Goal: Obtain resource: Obtain resource

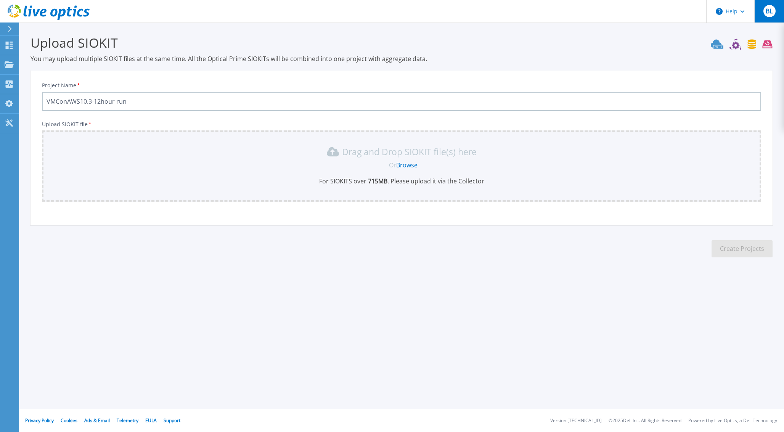
click at [761, 9] on button "BL" at bounding box center [769, 11] width 30 height 22
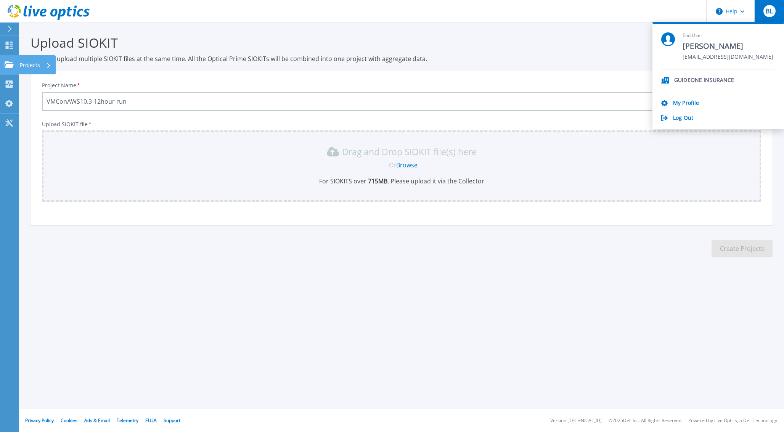
click at [10, 69] on link "Projects Projects" at bounding box center [9, 64] width 19 height 19
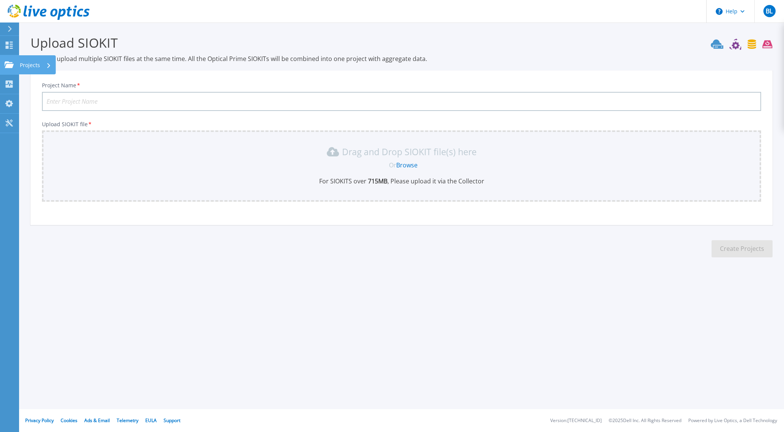
click at [5, 64] on icon at bounding box center [9, 64] width 9 height 6
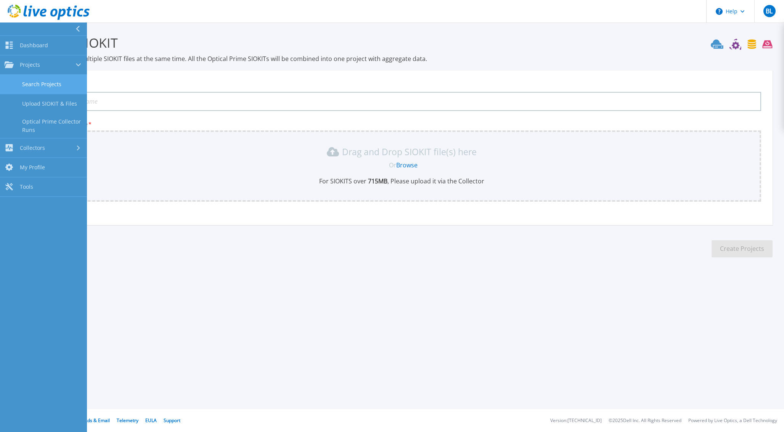
click at [39, 88] on link "Search Projects" at bounding box center [43, 84] width 87 height 19
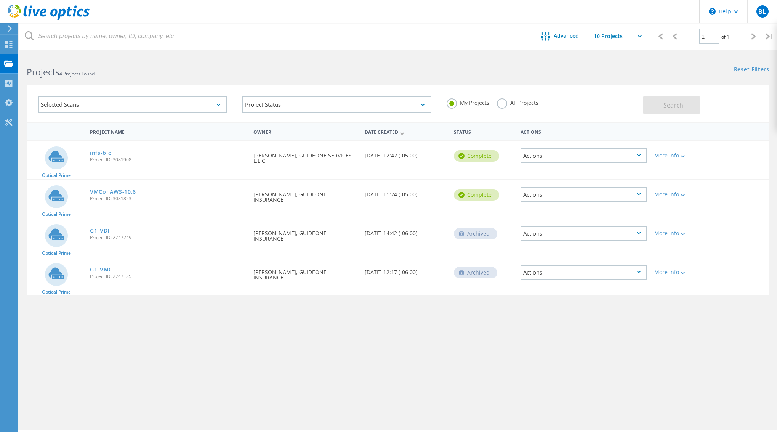
click at [126, 193] on link "VMConAWS-10.6" at bounding box center [113, 191] width 46 height 5
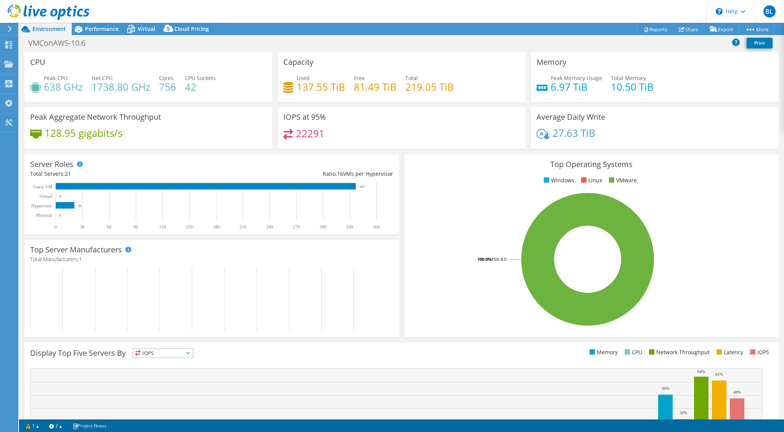
select select "USEast"
select select "USD"
click at [147, 34] on div "Virtual" at bounding box center [142, 29] width 37 height 12
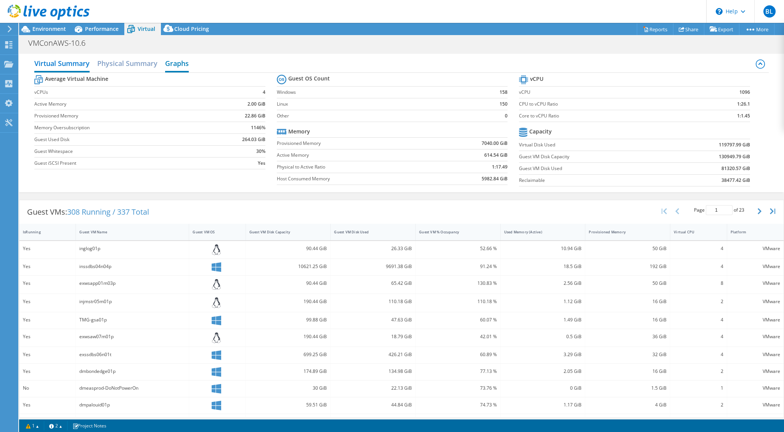
click at [181, 64] on h2 "Graphs" at bounding box center [177, 64] width 24 height 17
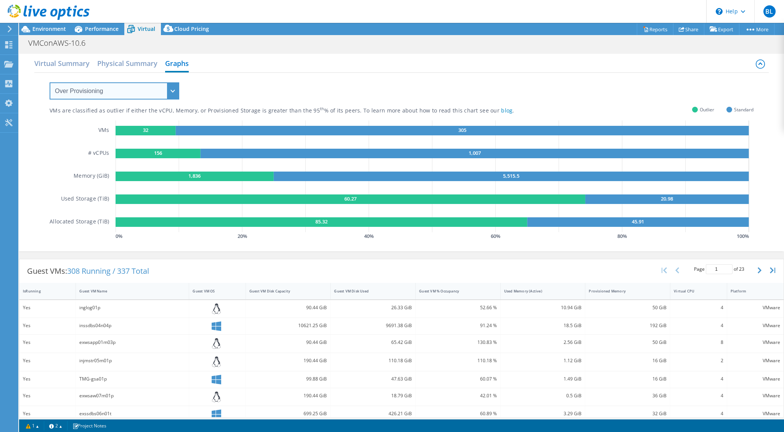
click option "Over Provisioning" at bounding box center [0, 0] width 0 height 0
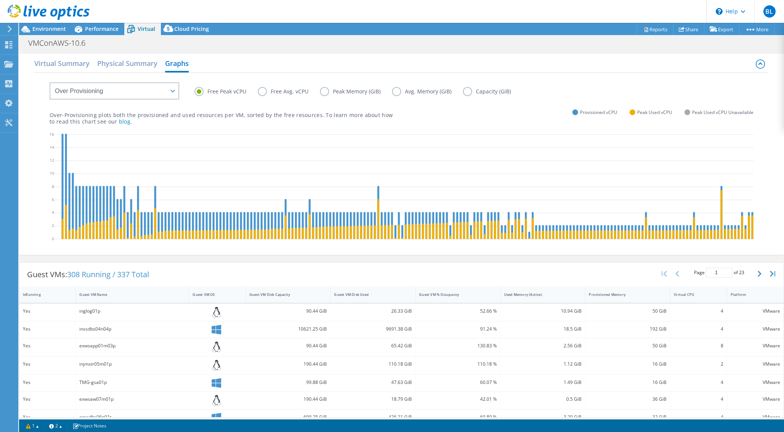
click at [258, 91] on label "Free Avg. vCPU" at bounding box center [289, 91] width 62 height 9
click at [0, 0] on input "Free Avg. vCPU" at bounding box center [0, 0] width 0 height 0
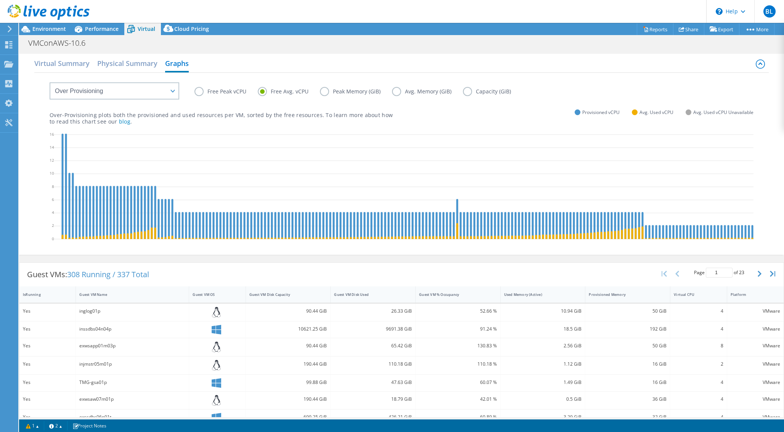
click at [263, 92] on label "Free Avg. vCPU" at bounding box center [289, 91] width 62 height 9
click at [0, 0] on input "Free Avg. vCPU" at bounding box center [0, 0] width 0 height 0
click at [396, 91] on label "Avg. Memory (GiB)" at bounding box center [427, 91] width 71 height 9
click at [0, 0] on input "Avg. Memory (GiB)" at bounding box center [0, 0] width 0 height 0
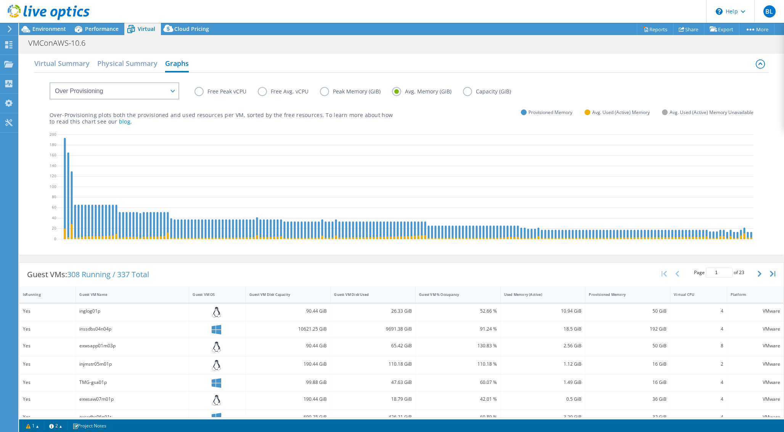
click at [269, 62] on div "Virtual Summary Physical Summary Graphs" at bounding box center [401, 64] width 734 height 17
click at [375, 20] on header "BL End User Brandon Le ble@themutualgroup.com GUIDEONE INSURANCE My Profile Log…" at bounding box center [392, 11] width 784 height 23
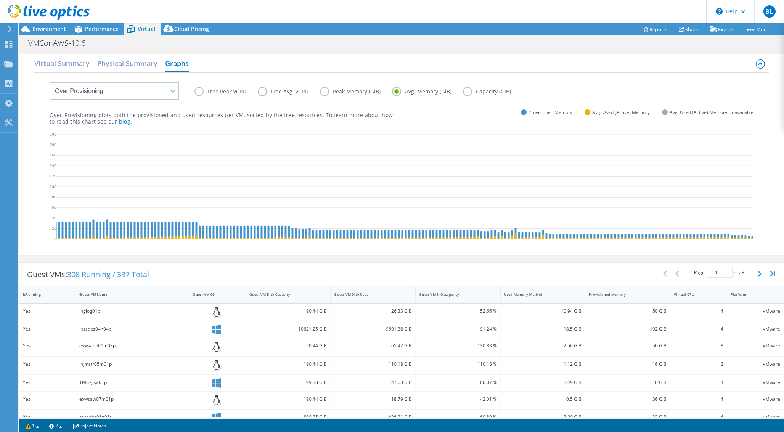
scroll to position [0, 232]
drag, startPoint x: 309, startPoint y: 249, endPoint x: 580, endPoint y: 251, distance: 271.4
click at [580, 251] on div "Free Peak vCPU Free Avg. vCPU Peak Memory (GiB) Avg. Memory (GiB) Capacity (GiB…" at bounding box center [401, 163] width 734 height 180
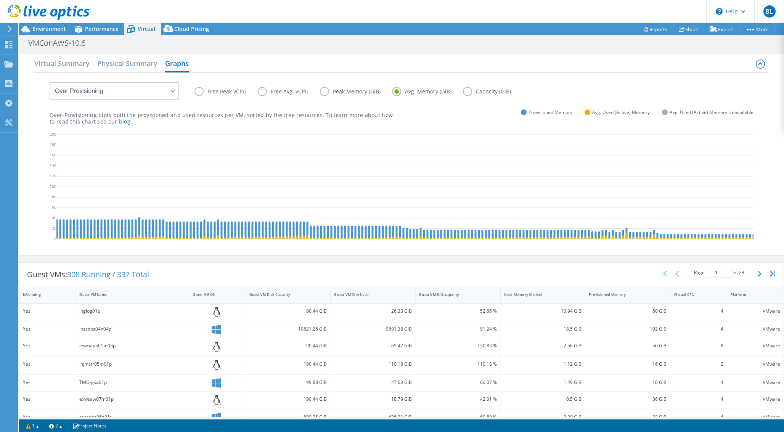
scroll to position [0, 0]
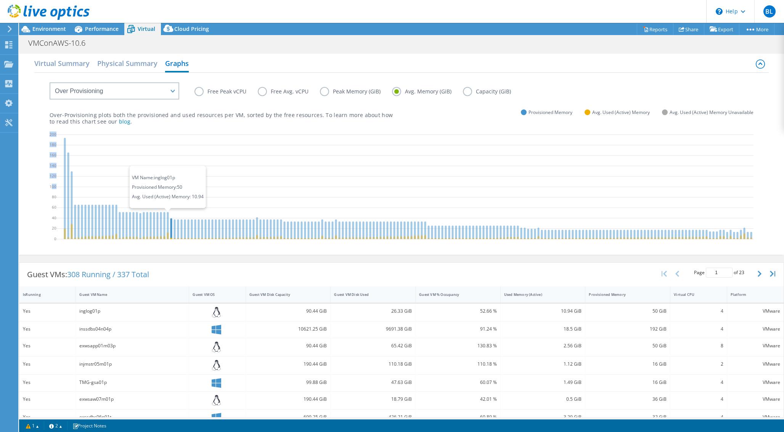
drag, startPoint x: 51, startPoint y: 214, endPoint x: 171, endPoint y: 219, distance: 119.8
click at [171, 219] on div "0 20 40 60 80 100 120 140 160 180 200 VM Name: inglog01p Provisioned Memory: 50…" at bounding box center [402, 188] width 704 height 114
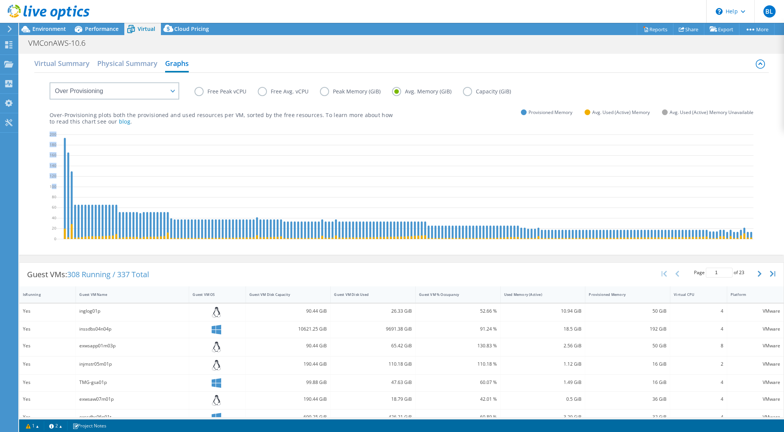
click at [30, 225] on div "Virtual Summary Physical Summary Graphs VM Resource Distribution Provisioning C…" at bounding box center [401, 154] width 765 height 201
click at [187, 33] on div "Cloud Pricing" at bounding box center [188, 29] width 54 height 12
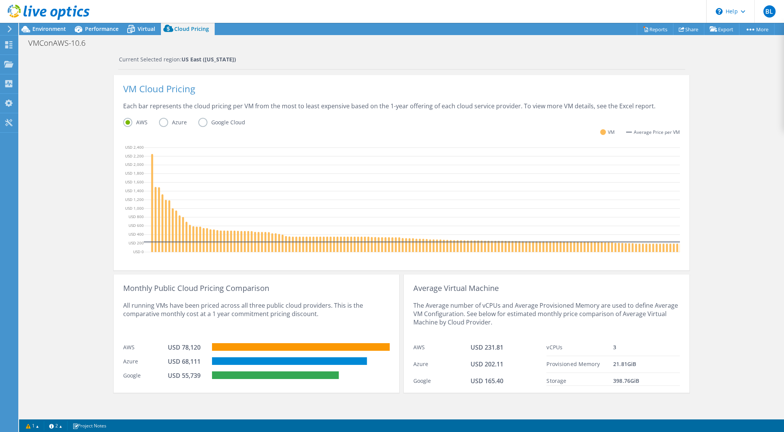
scroll to position [148, 0]
drag, startPoint x: 205, startPoint y: 315, endPoint x: 264, endPoint y: 315, distance: 59.5
click at [264, 315] on div "All running VMs have been priced across all three public cloud providers. This …" at bounding box center [256, 315] width 266 height 47
click at [288, 315] on div "All running VMs have been priced across all three public cloud providers. This …" at bounding box center [256, 315] width 266 height 47
click at [165, 118] on label "Azure" at bounding box center [178, 122] width 39 height 9
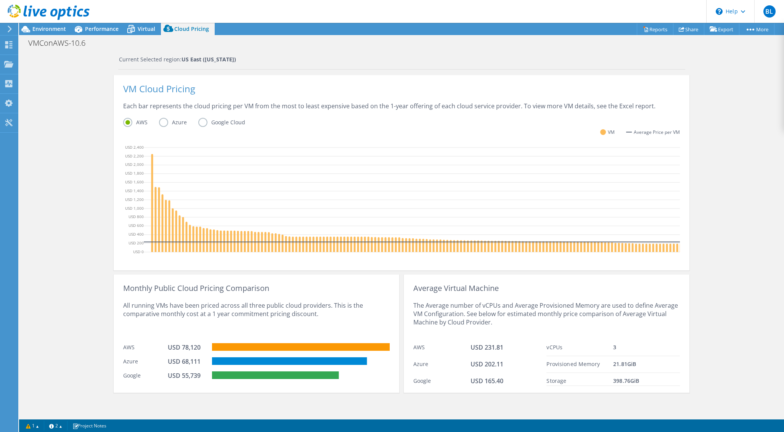
click at [0, 0] on input "Azure" at bounding box center [0, 0] width 0 height 0
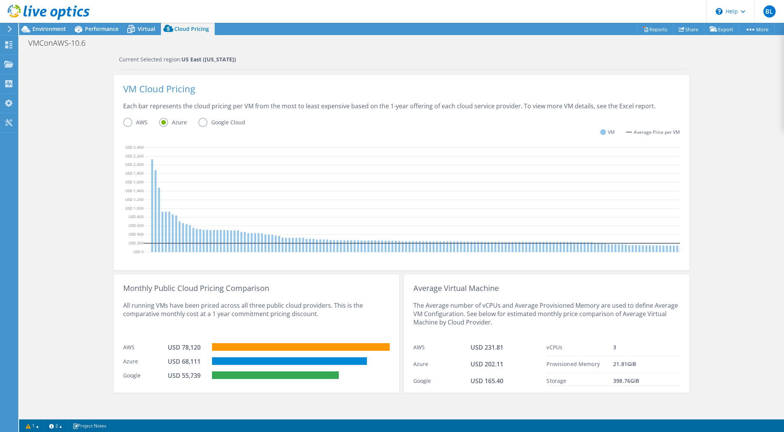
click at [201, 118] on label "Google Cloud" at bounding box center [227, 122] width 58 height 9
click at [0, 0] on input "Google Cloud" at bounding box center [0, 0] width 0 height 0
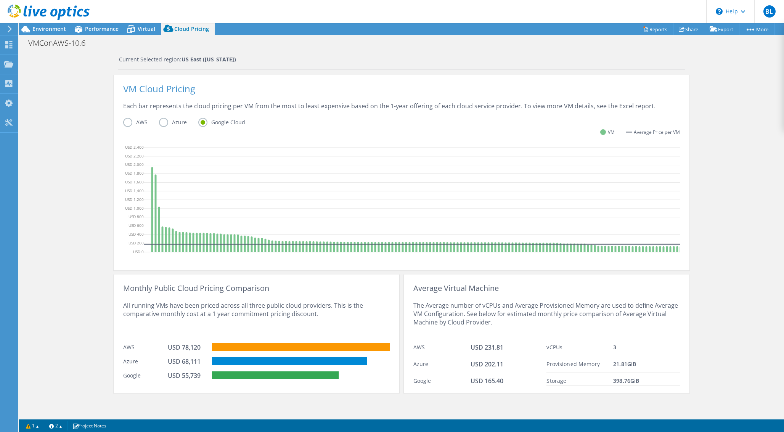
click at [125, 118] on label "AWS" at bounding box center [141, 122] width 36 height 9
click at [0, 0] on input "AWS" at bounding box center [0, 0] width 0 height 0
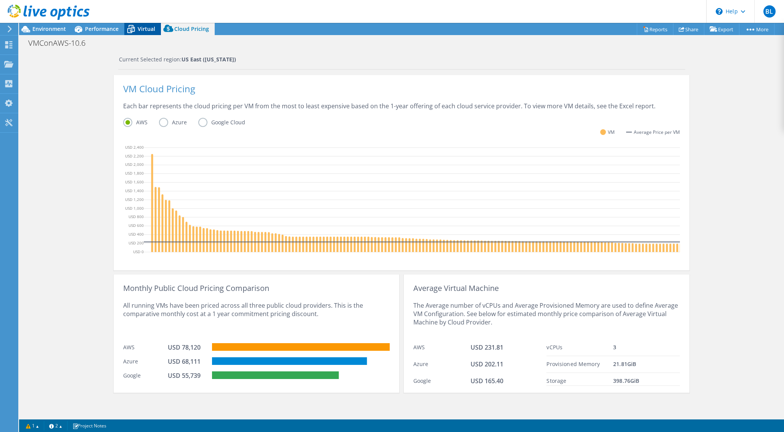
click at [125, 26] on icon at bounding box center [130, 28] width 13 height 13
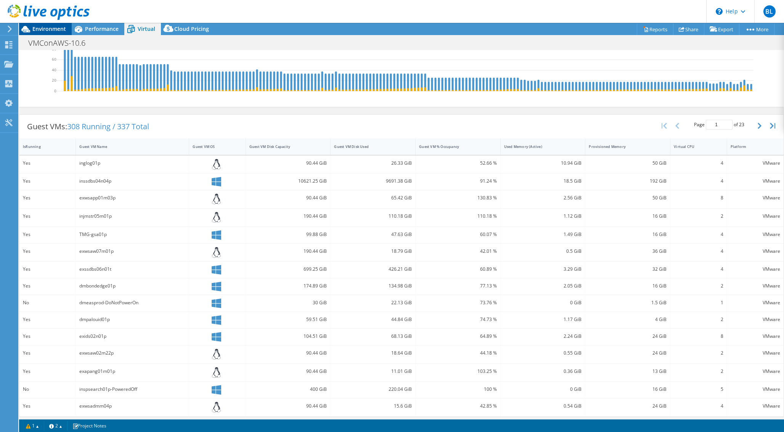
click at [49, 29] on span "Environment" at bounding box center [49, 28] width 34 height 7
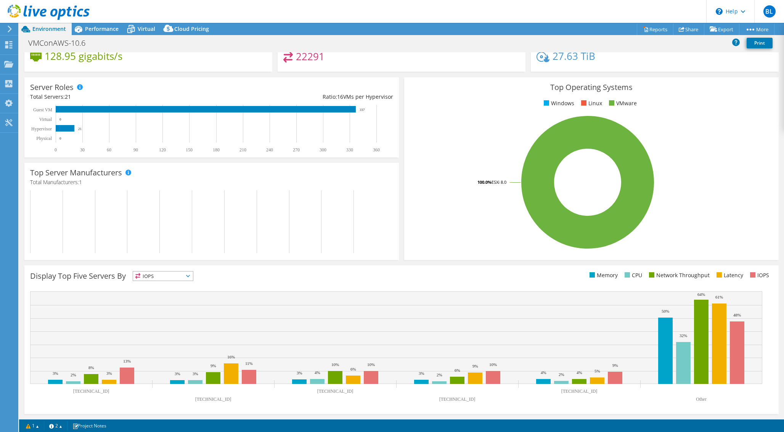
scroll to position [0, 0]
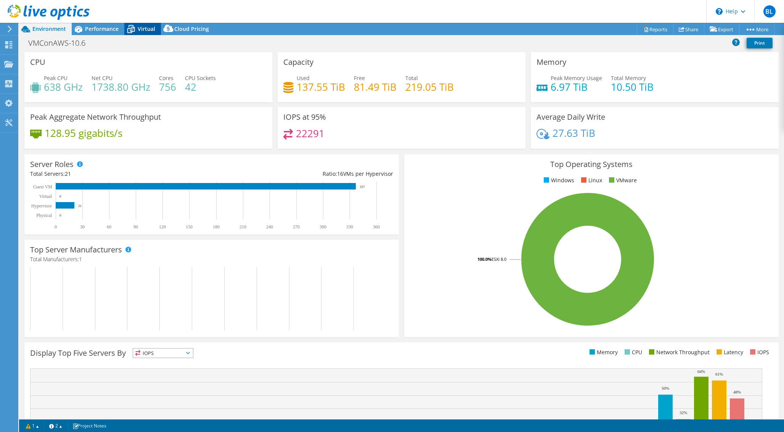
click at [144, 25] on div "Virtual" at bounding box center [142, 29] width 37 height 12
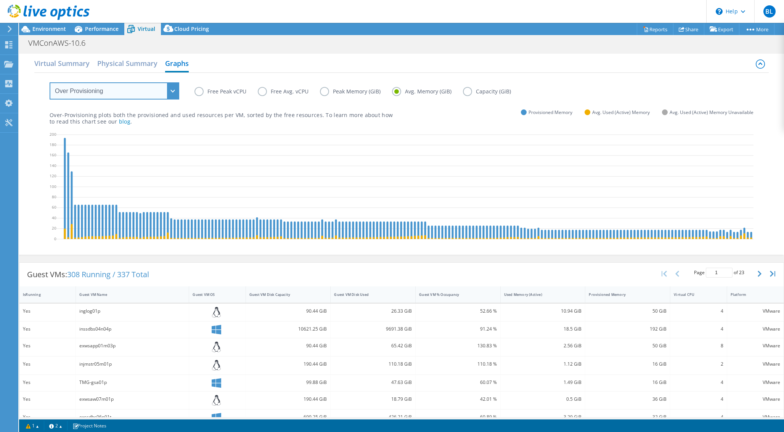
click at [50, 82] on select "VM Resource Distribution Provisioning Contrast Over Provisioning" at bounding box center [115, 90] width 130 height 17
click option "VM Resource Distribution" at bounding box center [0, 0] width 0 height 0
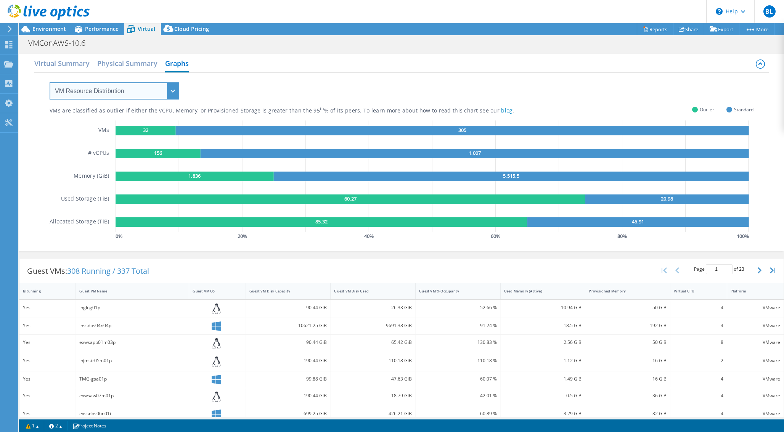
click at [50, 82] on select "VM Resource Distribution Provisioning Contrast Over Provisioning" at bounding box center [115, 90] width 130 height 17
click option "Provisioning Contrast" at bounding box center [0, 0] width 0 height 0
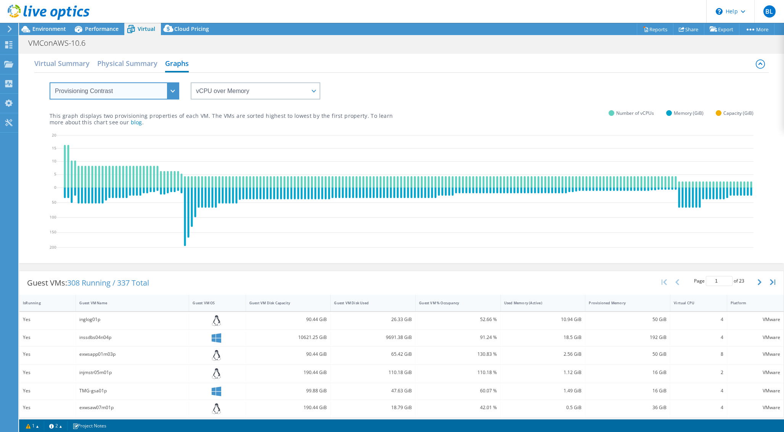
click at [50, 82] on select "VM Resource Distribution Provisioning Contrast Over Provisioning" at bounding box center [115, 90] width 130 height 17
select select "Over Provisioning"
click option "Over Provisioning" at bounding box center [0, 0] width 0 height 0
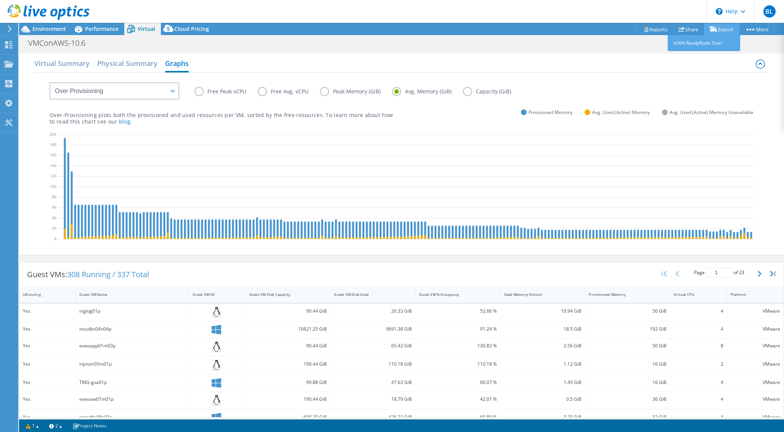
click at [723, 30] on link "Export" at bounding box center [721, 29] width 35 height 12
click at [649, 30] on link "Reports" at bounding box center [655, 29] width 37 height 12
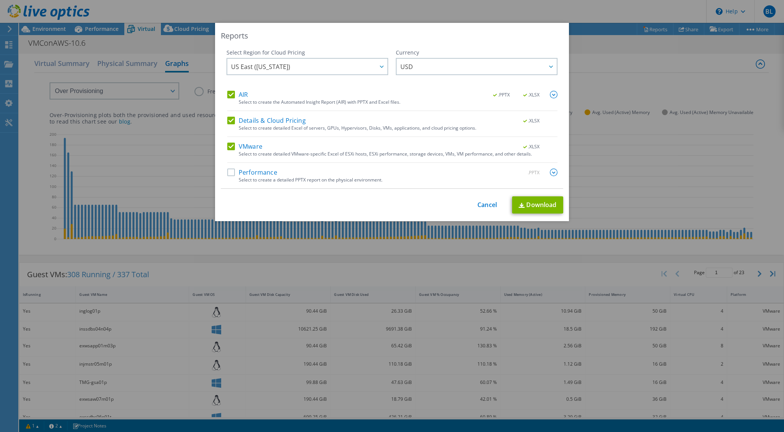
click at [231, 177] on div "Performance .PPTX" at bounding box center [392, 173] width 330 height 9
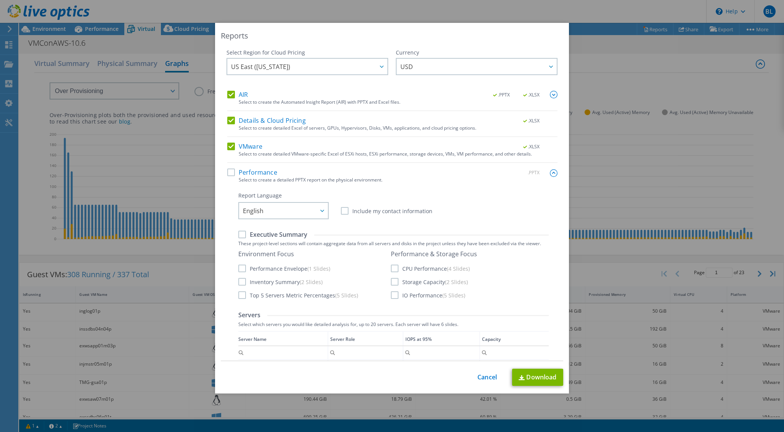
click at [227, 175] on label "Performance" at bounding box center [252, 173] width 50 height 8
click at [0, 0] on input "Performance" at bounding box center [0, 0] width 0 height 0
click at [229, 172] on label "Performance" at bounding box center [252, 173] width 50 height 8
click at [0, 0] on input "Performance" at bounding box center [0, 0] width 0 height 0
click at [228, 144] on label "VMware" at bounding box center [244, 147] width 35 height 8
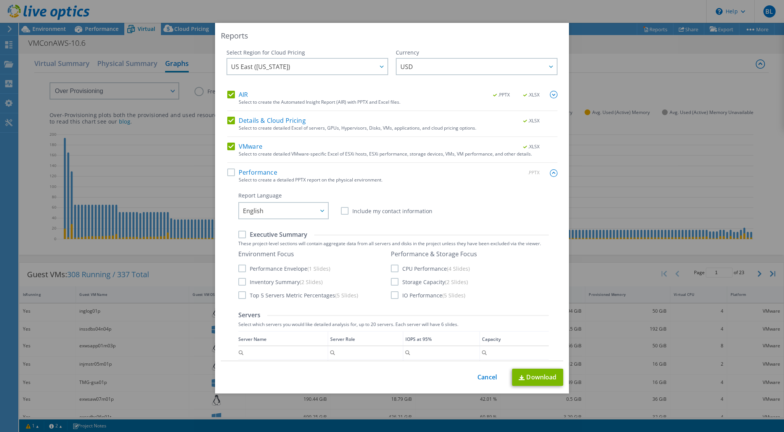
click at [0, 0] on input "VMware" at bounding box center [0, 0] width 0 height 0
click at [228, 120] on label "Details & Cloud Pricing" at bounding box center [266, 121] width 79 height 8
click at [0, 0] on input "Details & Cloud Pricing" at bounding box center [0, 0] width 0 height 0
click at [230, 95] on label "AIR" at bounding box center [237, 95] width 21 height 8
click at [0, 0] on input "AIR" at bounding box center [0, 0] width 0 height 0
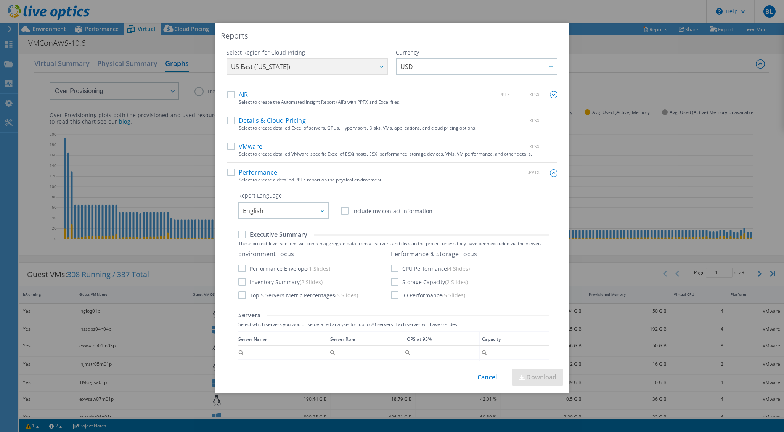
click at [228, 148] on label "VMware" at bounding box center [244, 147] width 35 height 8
click at [0, 0] on input "VMware" at bounding box center [0, 0] width 0 height 0
click at [228, 120] on label "Details & Cloud Pricing" at bounding box center [266, 121] width 79 height 8
click at [0, 0] on input "Details & Cloud Pricing" at bounding box center [0, 0] width 0 height 0
click at [232, 93] on label "AIR" at bounding box center [237, 95] width 21 height 8
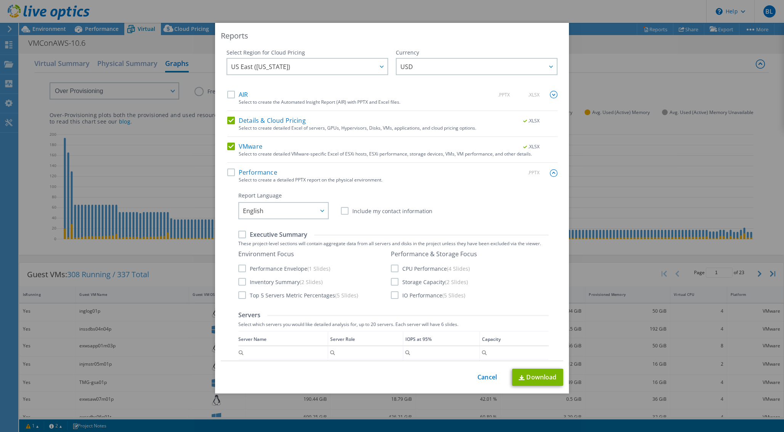
click at [0, 0] on input "AIR" at bounding box center [0, 0] width 0 height 0
click at [230, 172] on label "Performance" at bounding box center [252, 173] width 50 height 8
click at [0, 0] on input "Performance" at bounding box center [0, 0] width 0 height 0
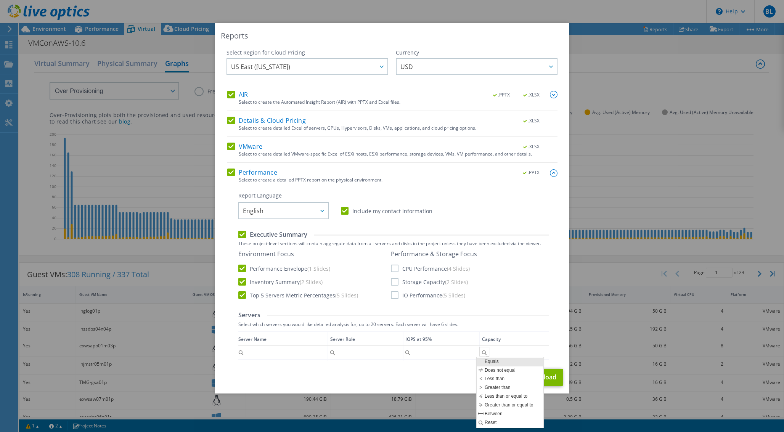
click at [485, 382] on div "This process may take a while, please wait... Cancel Download" at bounding box center [392, 377] width 342 height 17
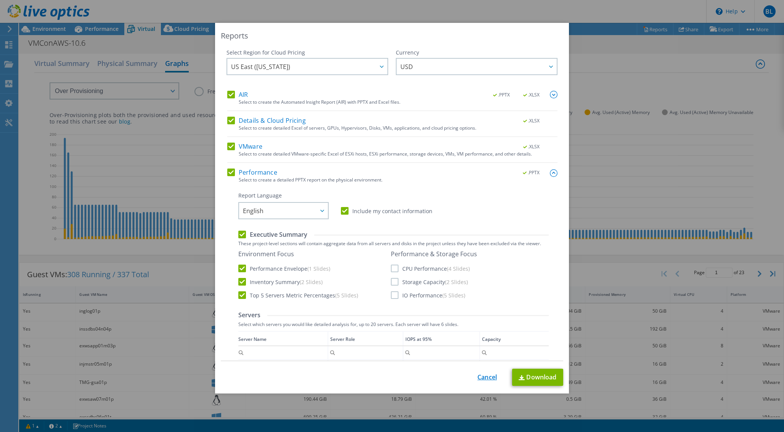
click at [477, 377] on link "Cancel" at bounding box center [486, 377] width 19 height 7
